Goal: Task Accomplishment & Management: Manage account settings

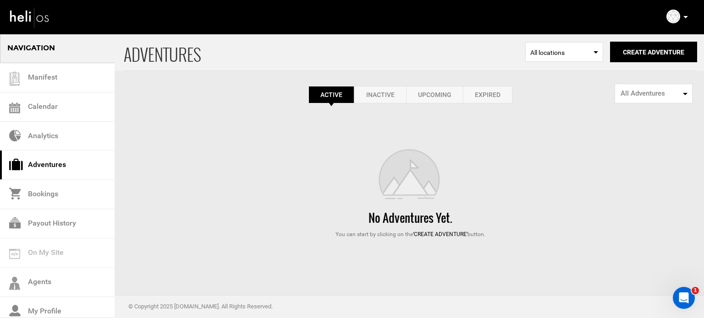
click at [687, 14] on p at bounding box center [684, 17] width 5 height 11
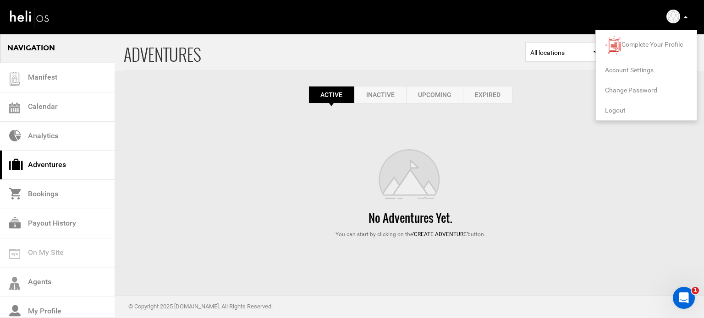
click at [616, 109] on span "Logout" at bounding box center [615, 110] width 21 height 7
